Goal: Task Accomplishment & Management: Manage account settings

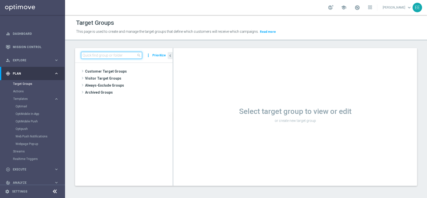
click at [114, 57] on input at bounding box center [111, 55] width 61 height 7
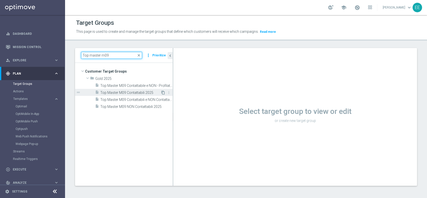
type input "Top master m09"
click at [163, 93] on icon "content_copy" at bounding box center [163, 93] width 4 height 4
click at [144, 91] on span "Top Master M09 Contattabili 2025" at bounding box center [130, 93] width 60 height 4
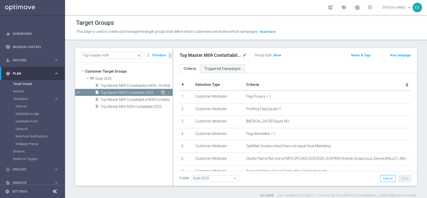
click at [163, 93] on icon "content_copy" at bounding box center [163, 93] width 4 height 4
click at [146, 135] on tree-viewport "Customer Target Groups library_add create_new_folder folder" at bounding box center [124, 124] width 98 height 123
click at [121, 53] on input "Top master m09" at bounding box center [111, 55] width 61 height 7
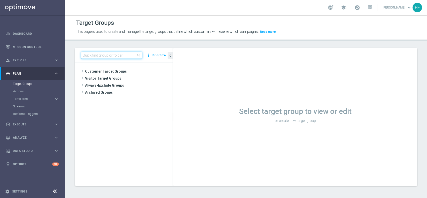
click at [116, 52] on input at bounding box center [111, 55] width 61 height 7
click at [111, 54] on input at bounding box center [111, 55] width 61 height 7
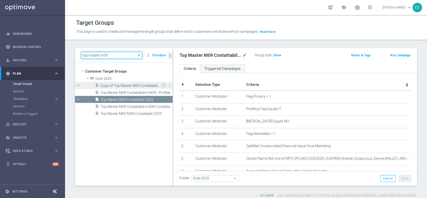
type input "top master m09"
click at [128, 85] on span "Copy of Top Master M09 Contattabili 2025" at bounding box center [130, 86] width 61 height 4
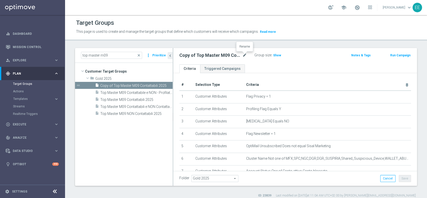
click at [243, 56] on icon "mode_edit" at bounding box center [245, 55] width 5 height 6
type input "Lista Speciale Coach Academy Top Master"
click at [305, 61] on div "Lista Speciale Coach Academy Top Master Group size : Show Notes & Tags Run Camp…" at bounding box center [295, 56] width 244 height 16
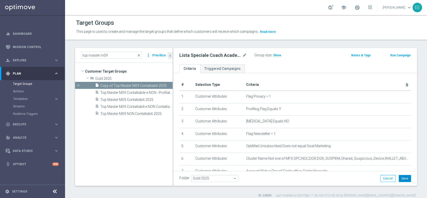
click at [403, 178] on button "Save" at bounding box center [405, 178] width 12 height 7
click at [115, 57] on input "top master m09" at bounding box center [111, 55] width 61 height 7
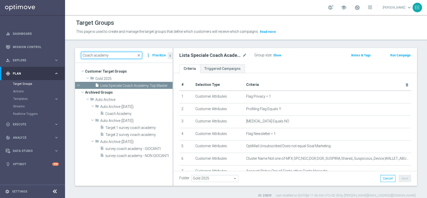
type input "Coach academy"
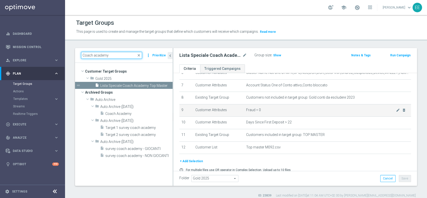
scroll to position [87, 0]
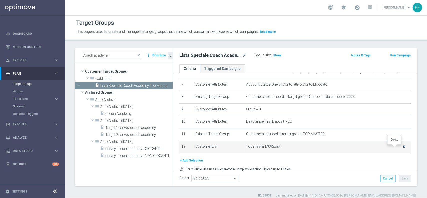
click at [403, 147] on icon "delete_forever" at bounding box center [405, 146] width 4 height 4
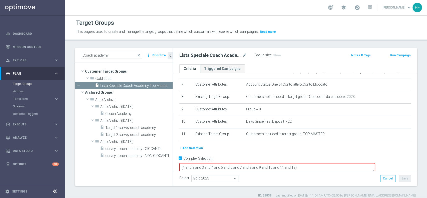
drag, startPoint x: 325, startPoint y: 159, endPoint x: 332, endPoint y: 160, distance: 7.0
click at [332, 163] on textarea "(1 and 2 and 3 and 4 and 5 and 6 and 7 and 8 and 9 and 10 and 11 and 12)" at bounding box center [277, 167] width 196 height 9
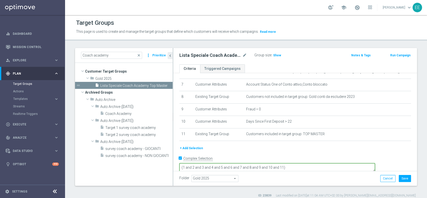
type textarea "(1 and 2 and 3 and 4 and 5 and 6 and 7 and 8 and 9 and 10 and 11)"
click at [334, 150] on div "+ Add Selection" at bounding box center [295, 148] width 239 height 6
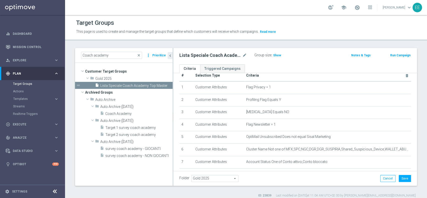
scroll to position [0, 0]
